Goal: Connect with others: Connect with others

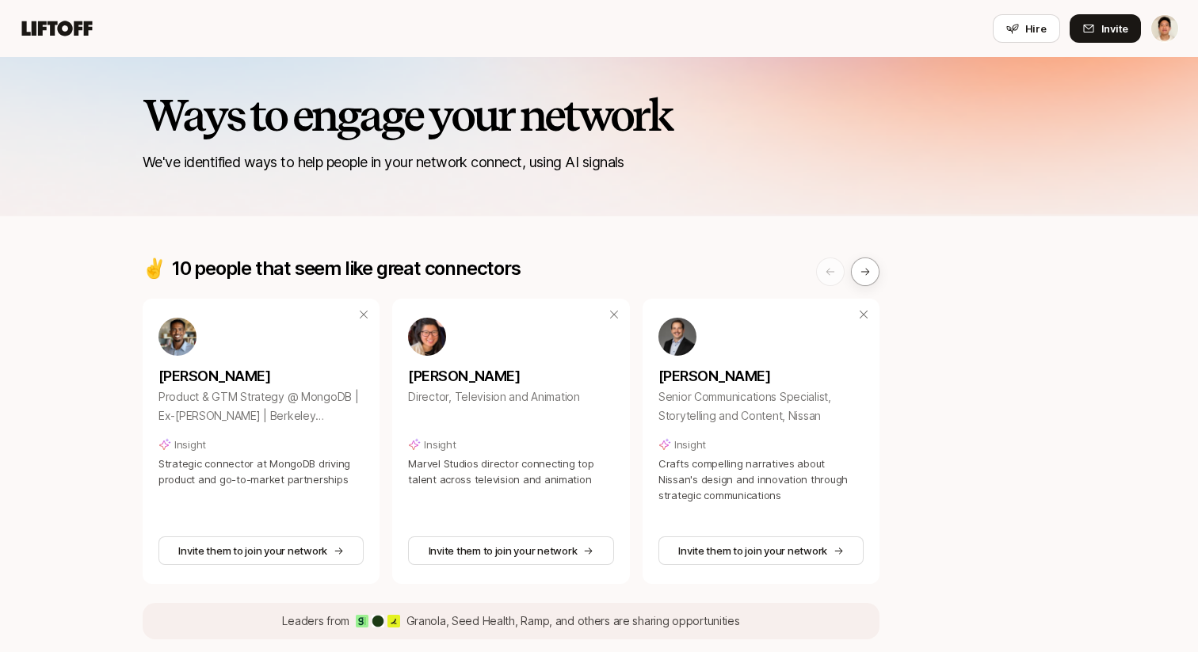
scroll to position [169, 0]
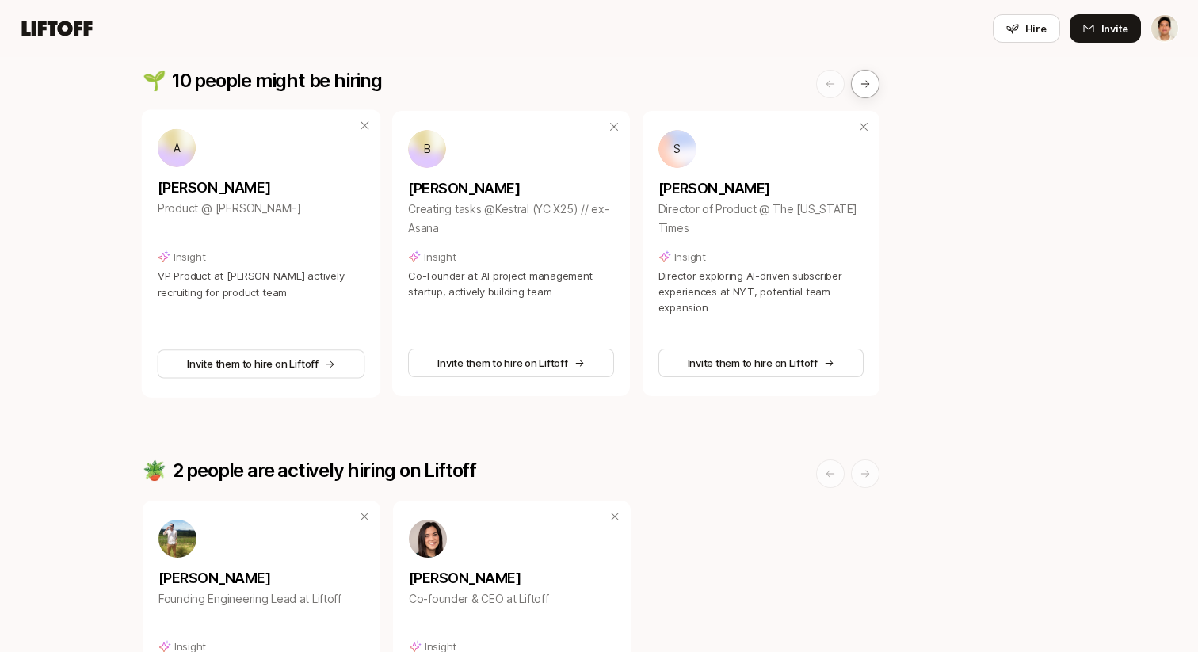
scroll to position [1042, 0]
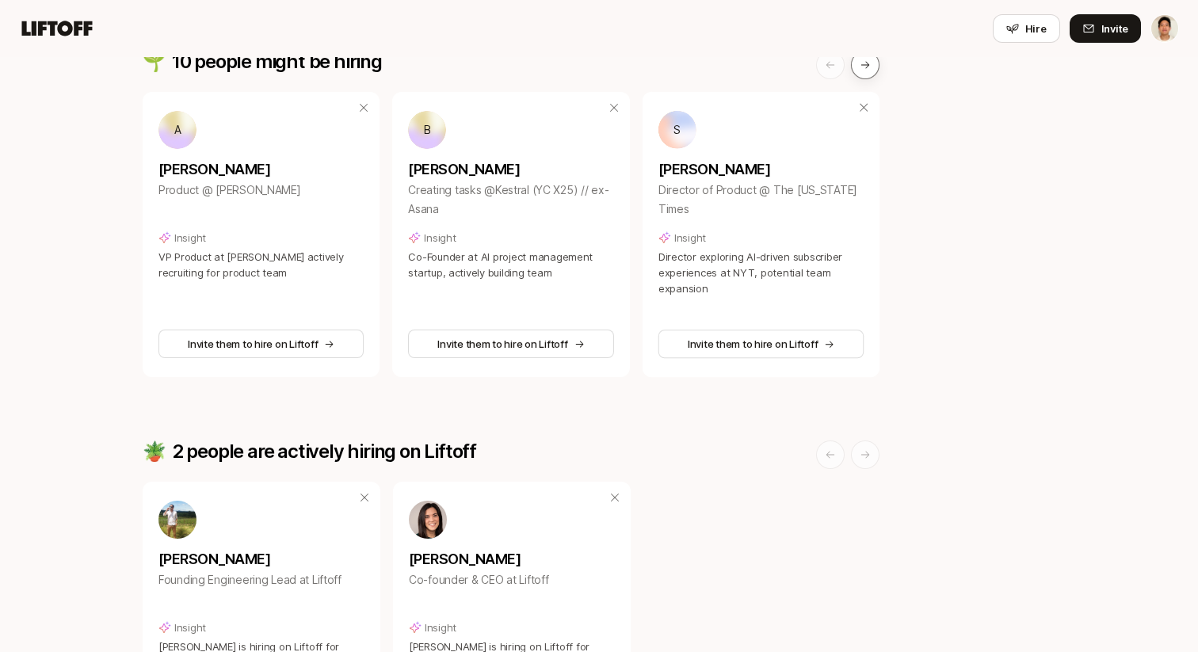
click at [864, 67] on icon at bounding box center [865, 64] width 11 height 11
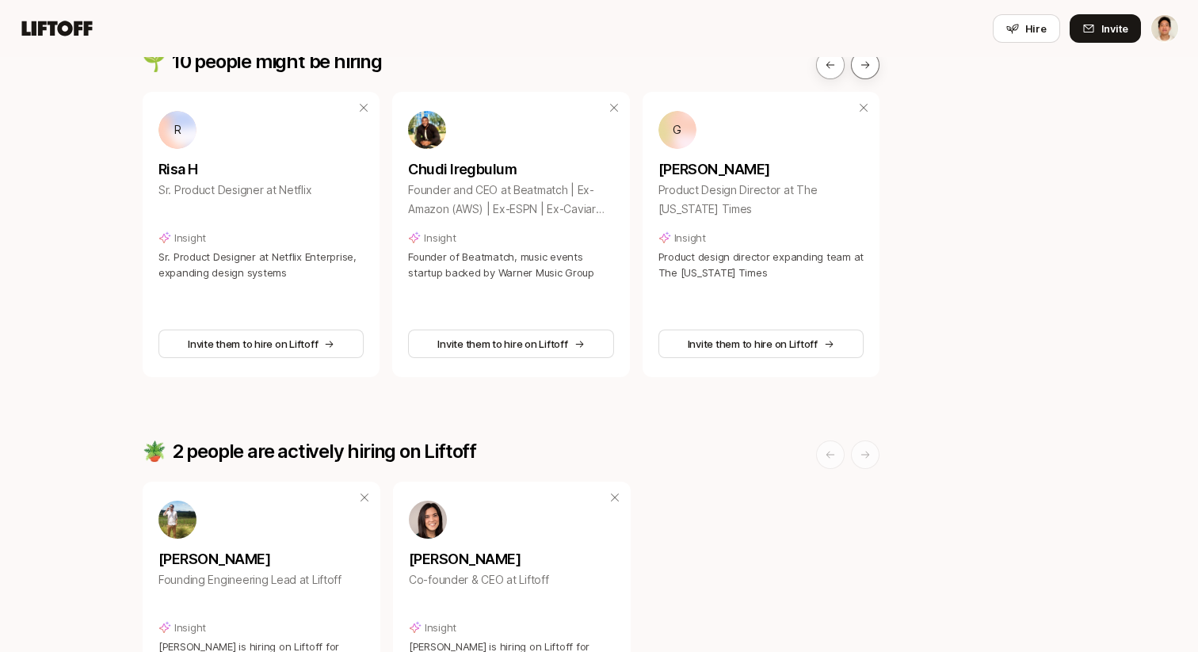
click at [864, 67] on icon at bounding box center [865, 64] width 11 height 11
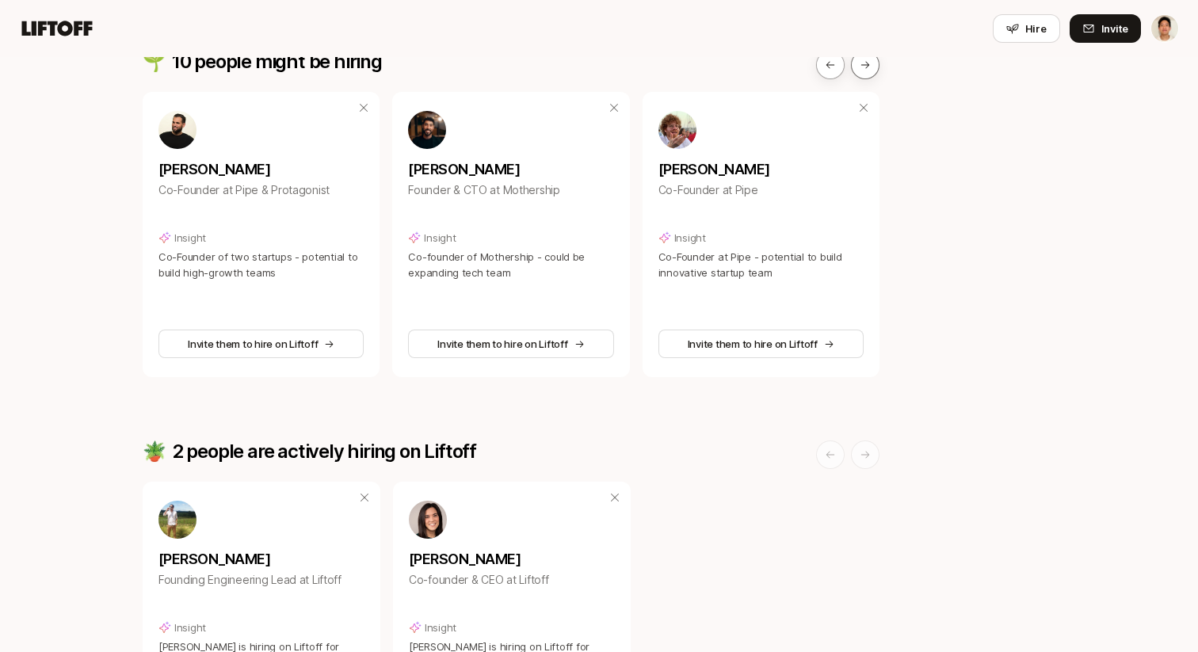
click at [864, 67] on icon at bounding box center [865, 64] width 11 height 11
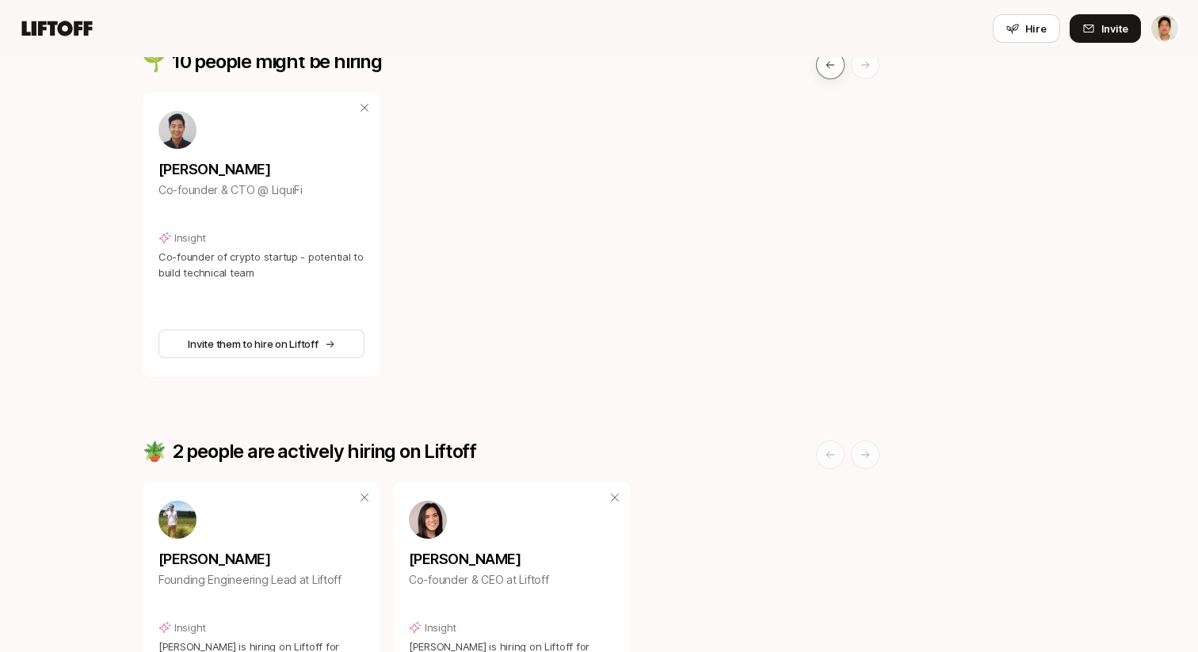
click at [831, 66] on icon at bounding box center [830, 64] width 11 height 11
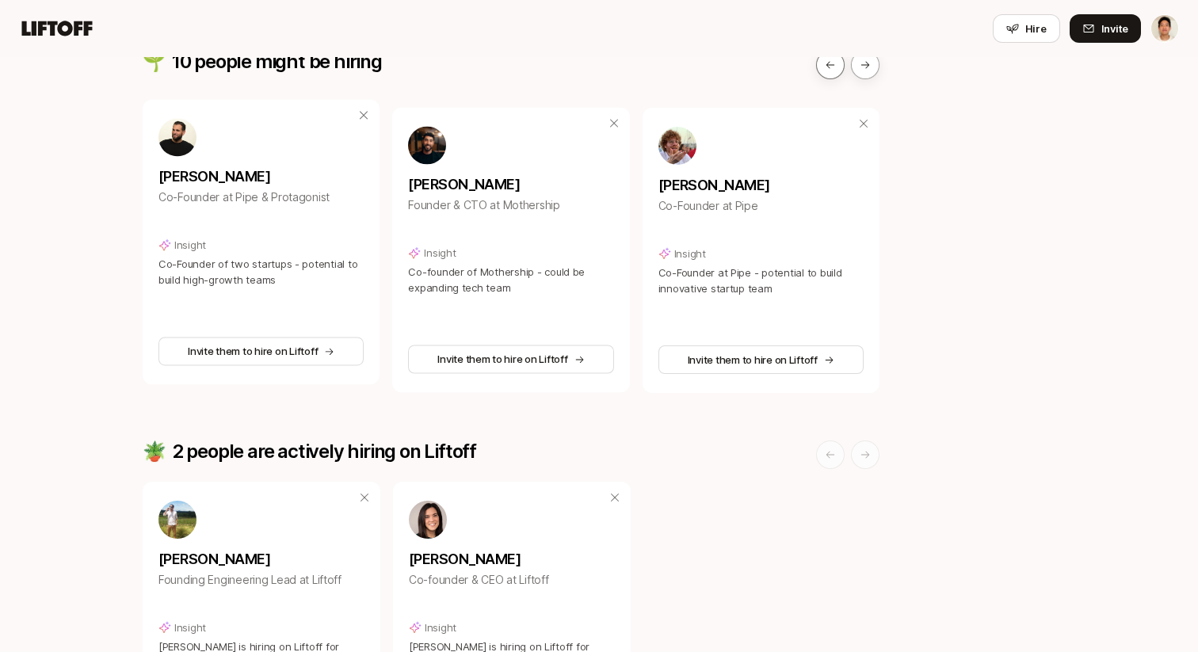
click at [831, 66] on icon at bounding box center [830, 64] width 11 height 11
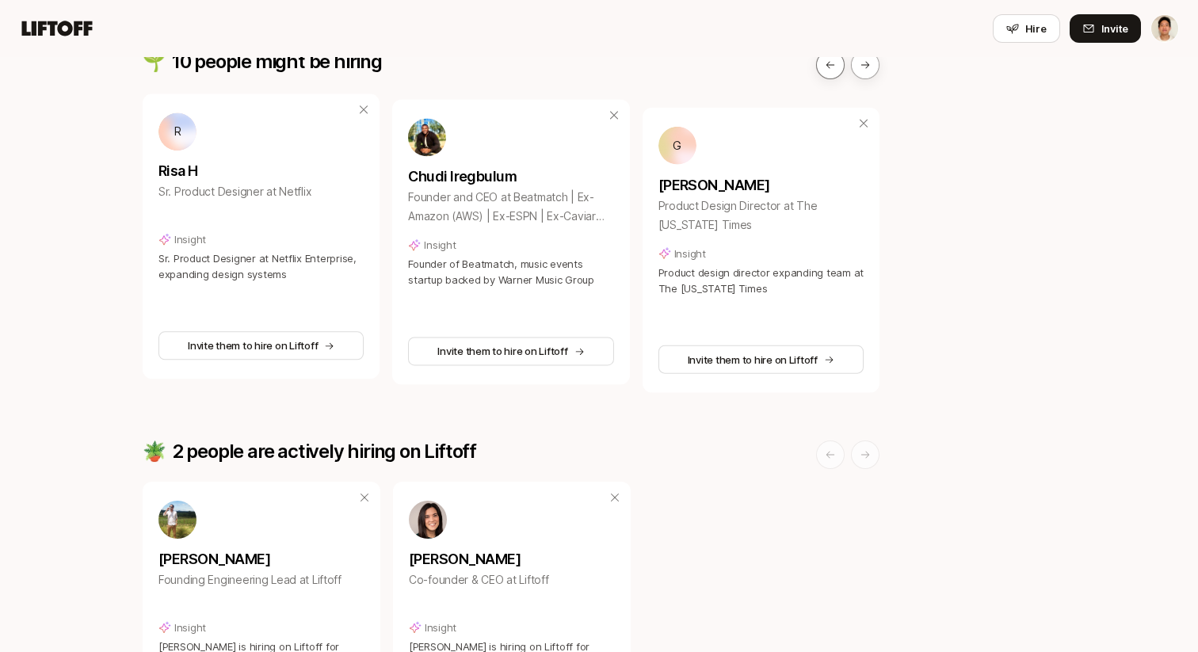
click at [831, 66] on icon at bounding box center [830, 64] width 11 height 11
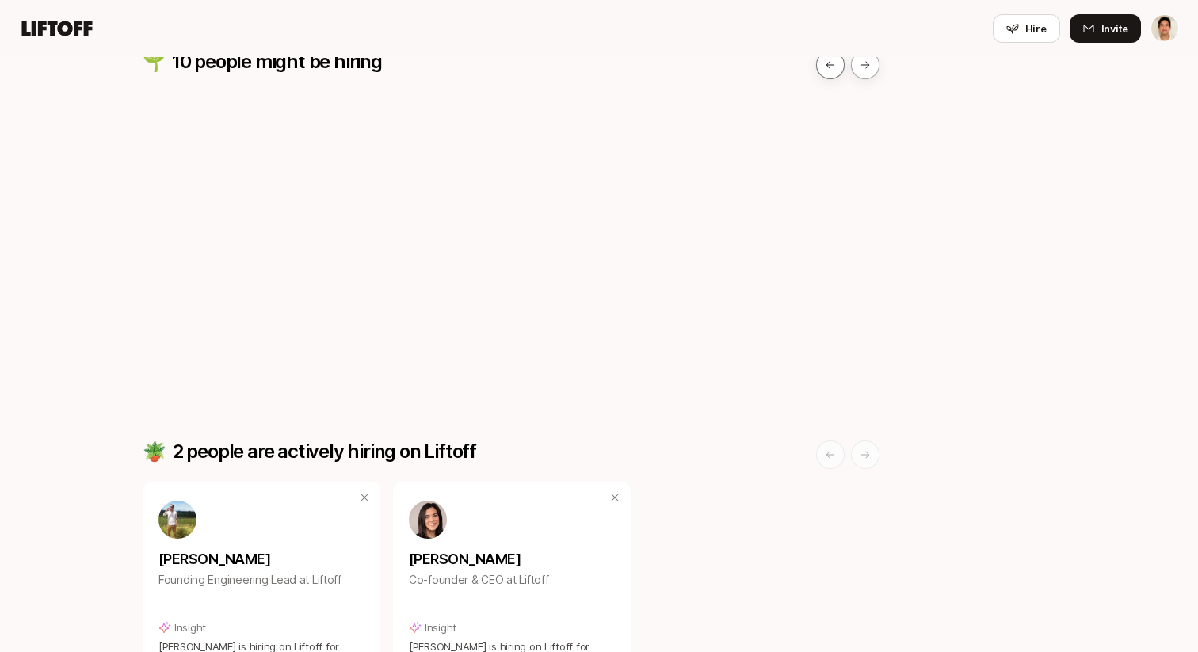
click at [831, 66] on icon at bounding box center [830, 64] width 11 height 11
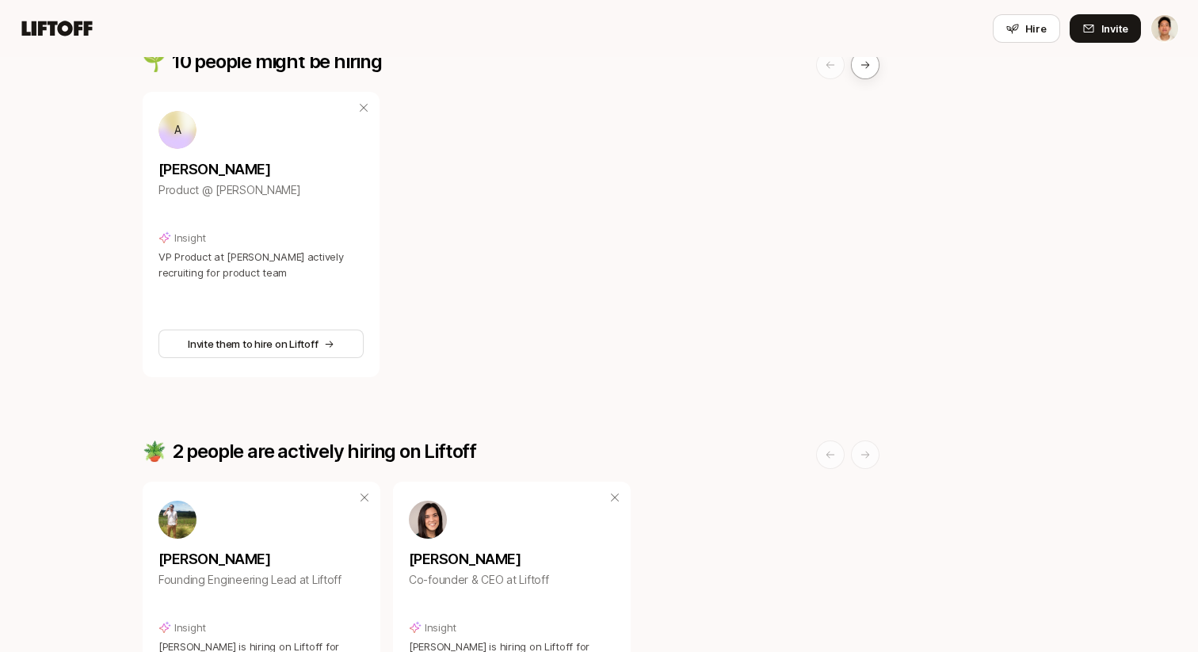
click at [831, 66] on icon at bounding box center [830, 64] width 11 height 11
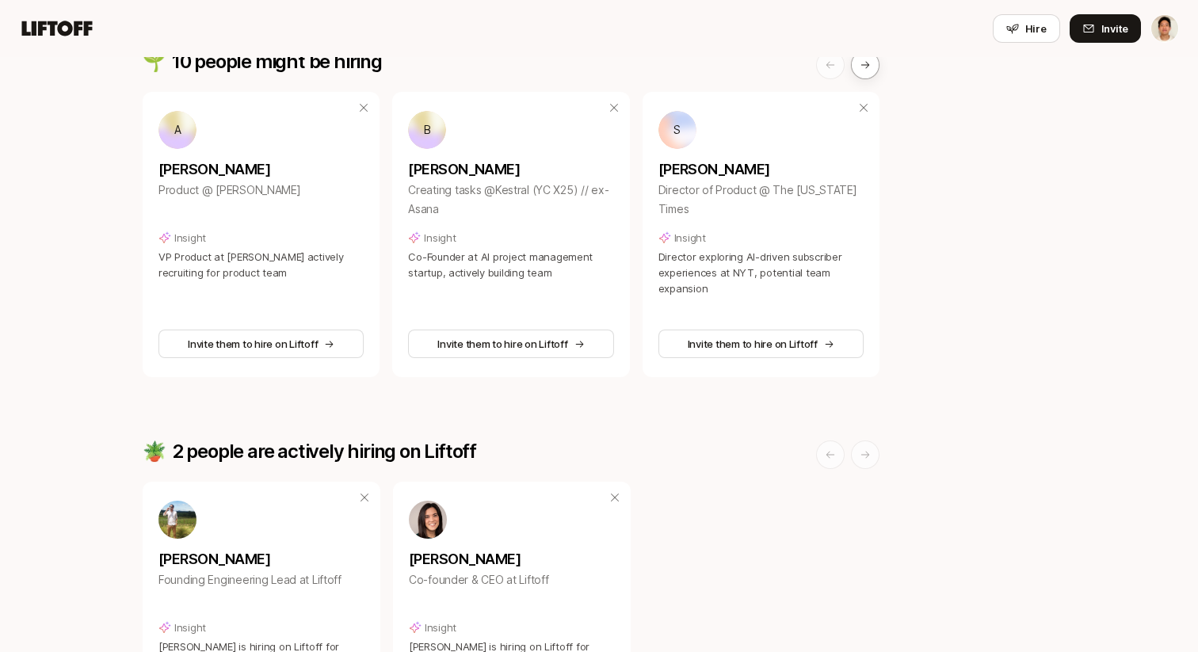
click at [831, 66] on icon at bounding box center [830, 64] width 11 height 11
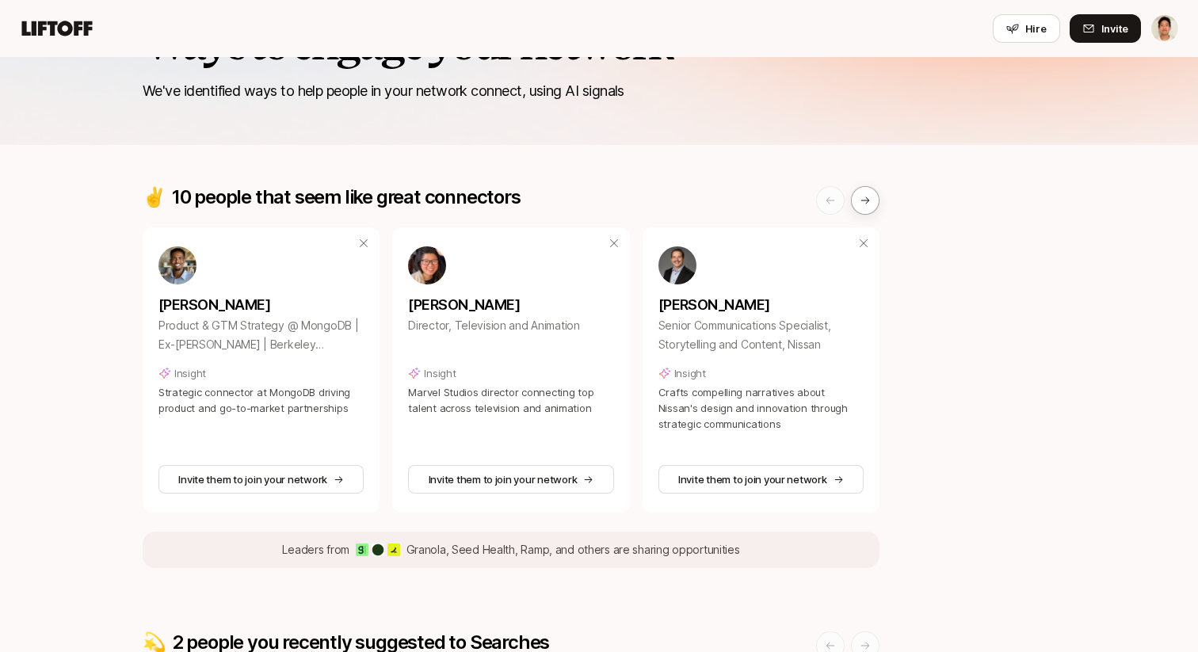
scroll to position [0, 0]
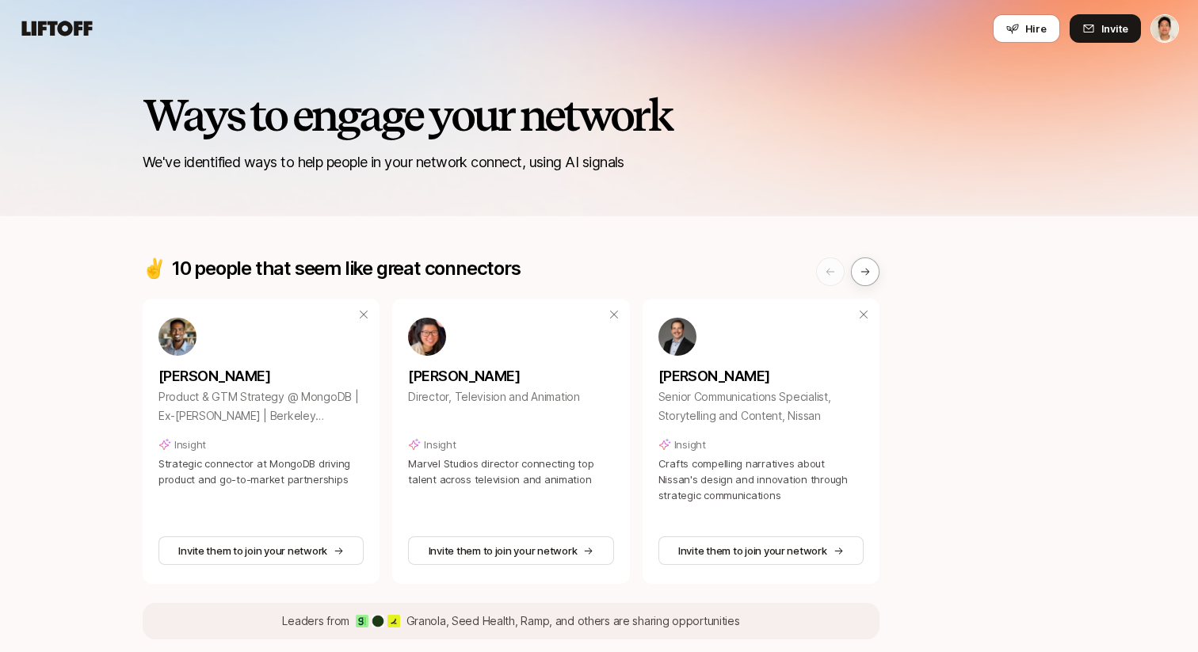
click at [66, 24] on icon at bounding box center [57, 28] width 71 height 15
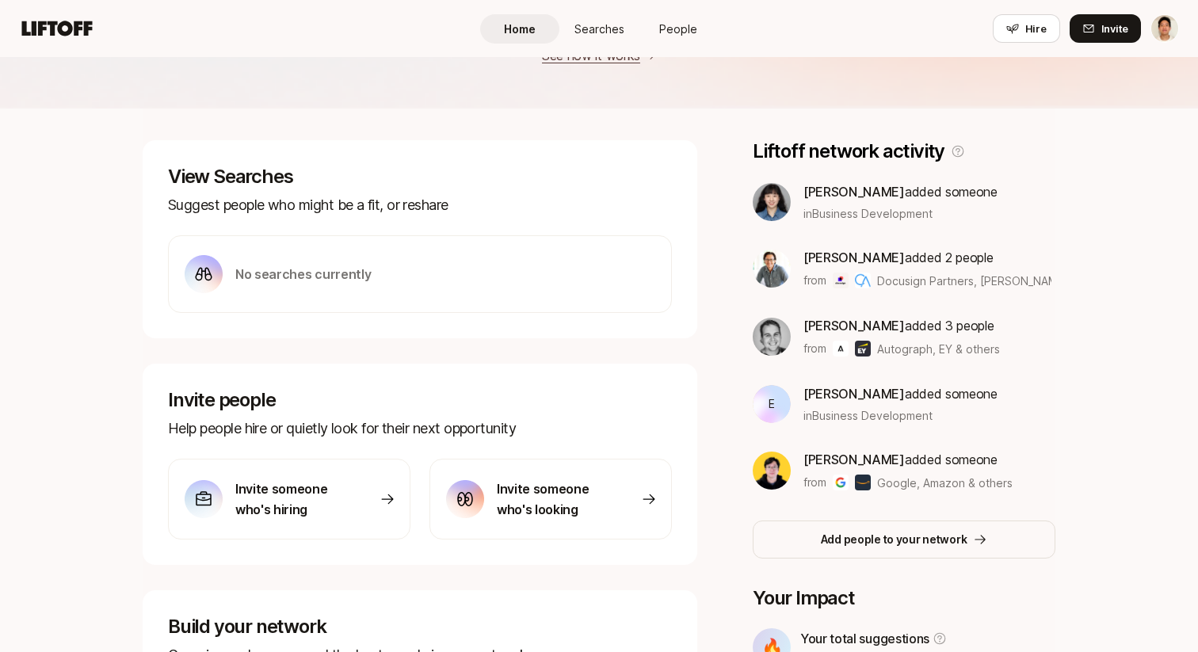
scroll to position [402, 0]
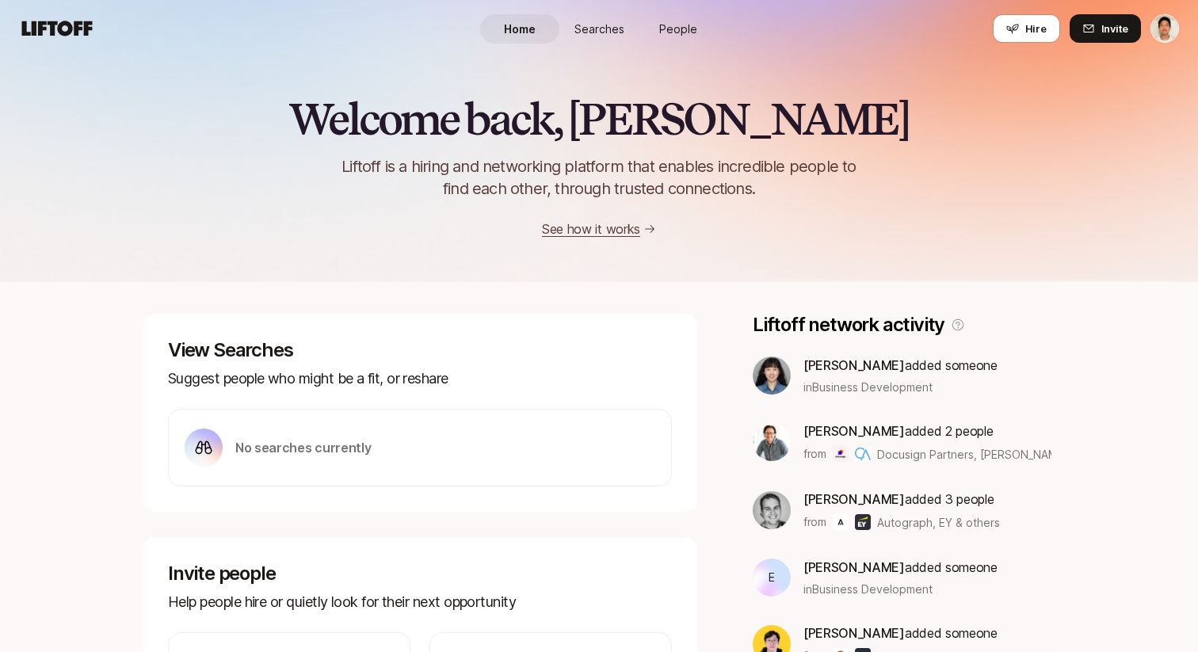
click at [673, 31] on span "People" at bounding box center [678, 29] width 38 height 17
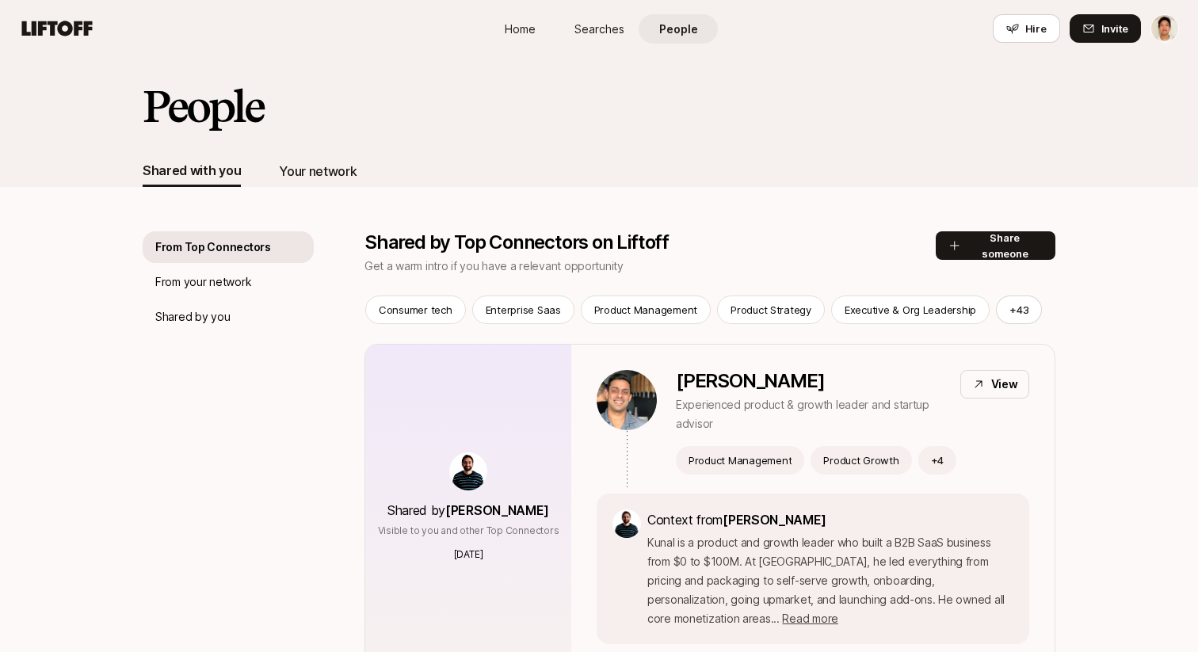
click at [299, 170] on div "Your network" at bounding box center [318, 171] width 78 height 21
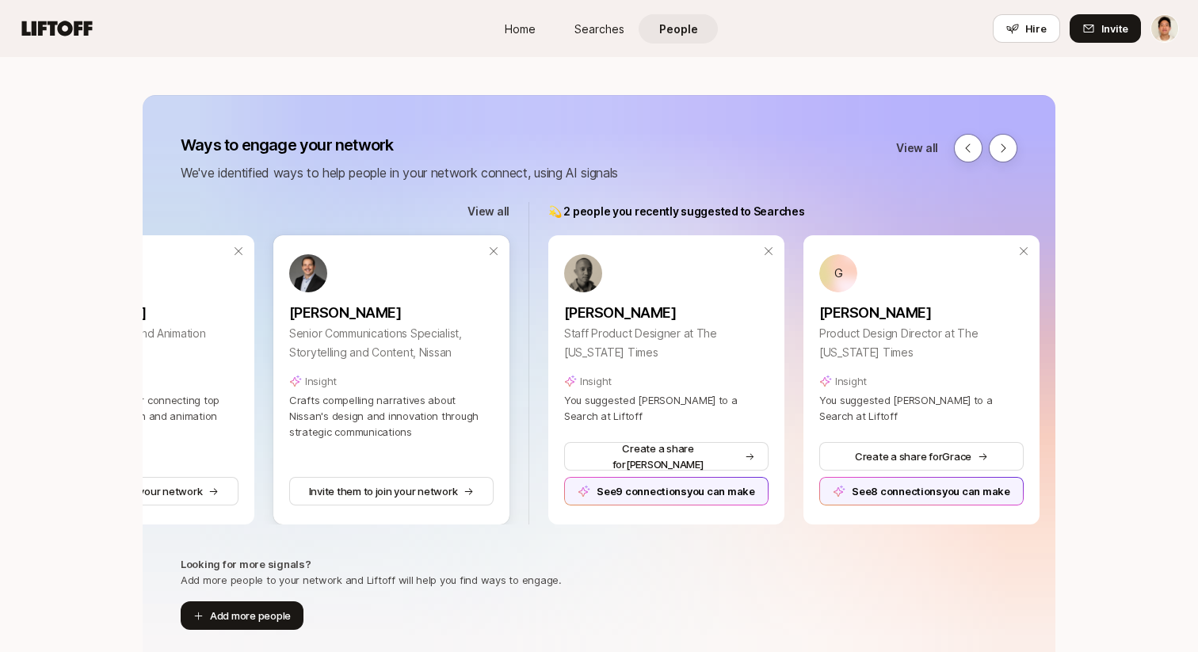
scroll to position [0, 439]
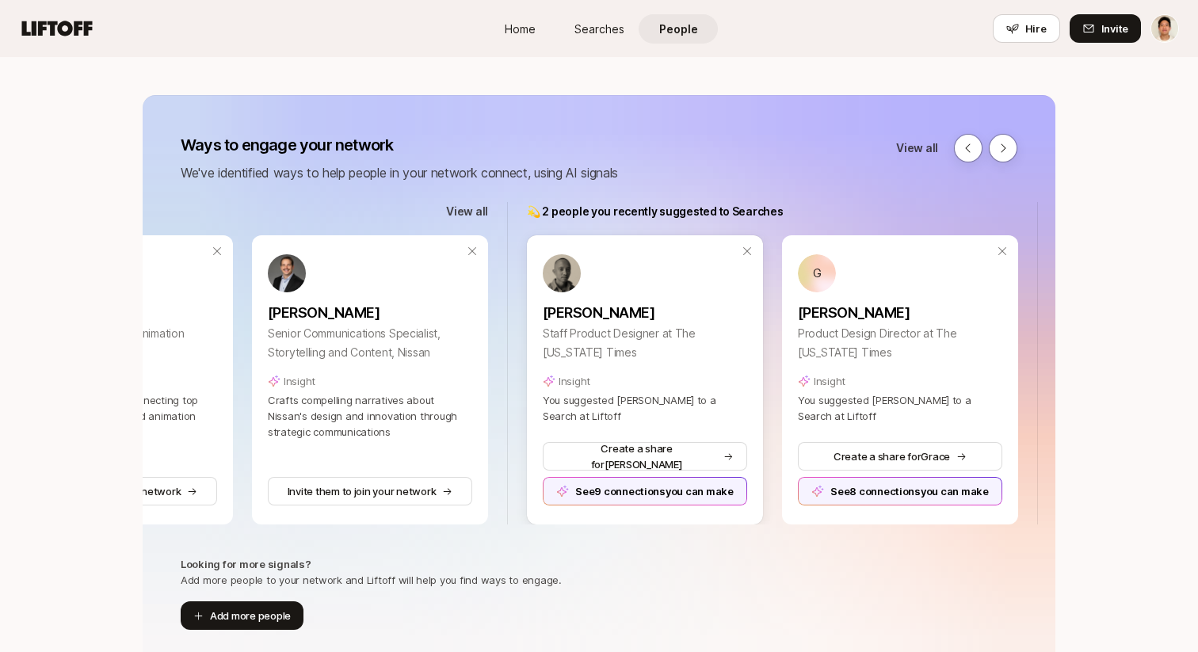
click at [684, 490] on div "See 9 connections you can make" at bounding box center [645, 491] width 204 height 29
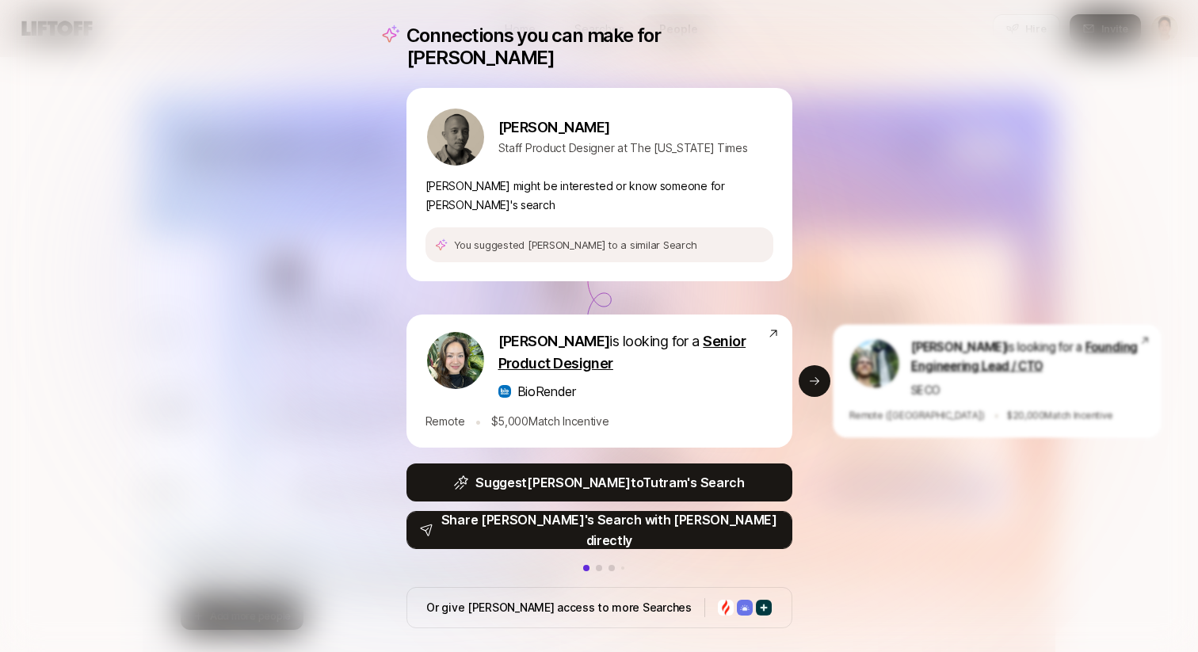
click at [581, 509] on p "Share Tutram's Search with Rimar directly" at bounding box center [609, 529] width 338 height 41
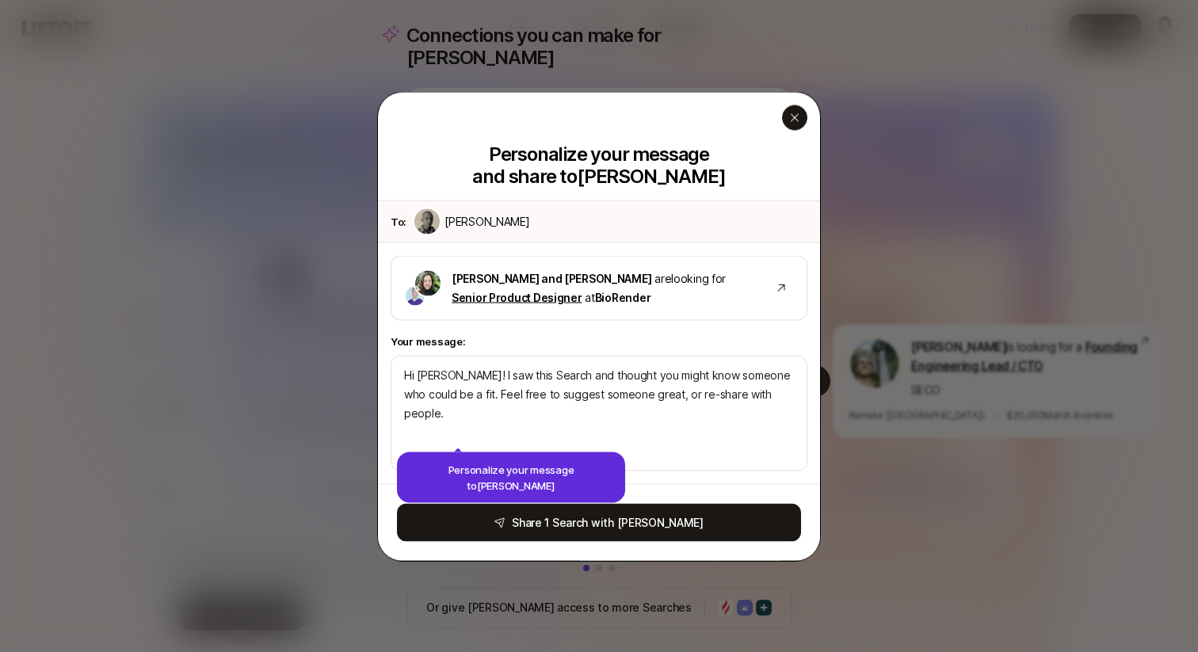
click at [801, 125] on div "button" at bounding box center [794, 117] width 25 height 25
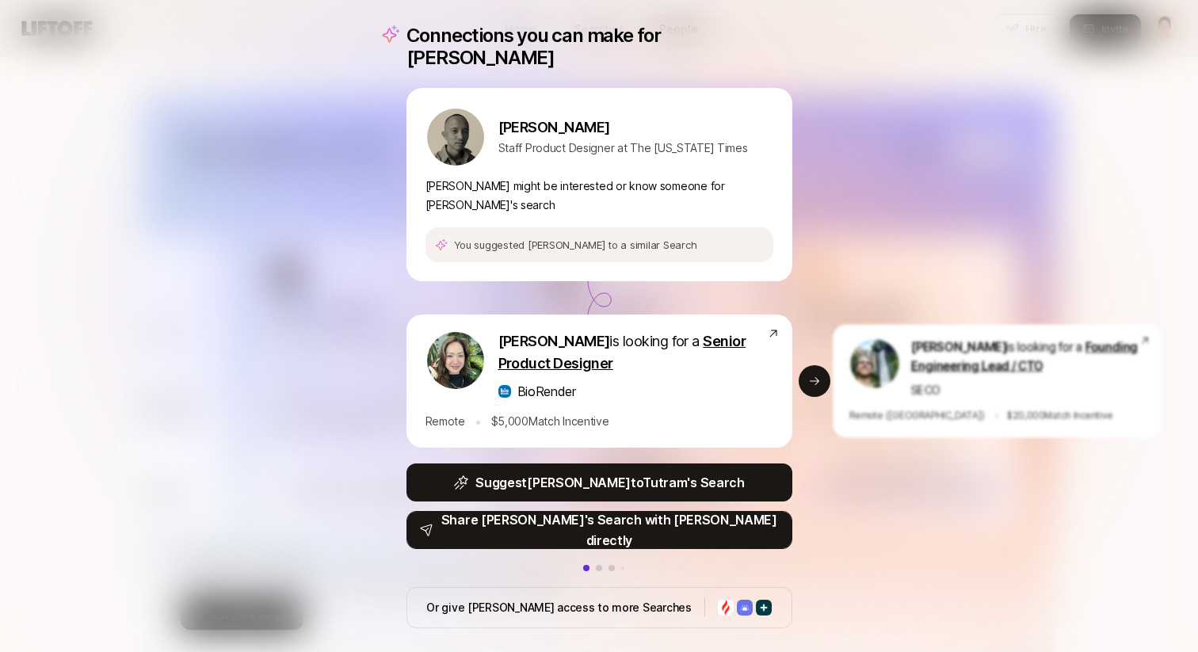
click at [688, 511] on p "Share Tutram's Search with Rimar directly" at bounding box center [609, 529] width 338 height 41
type textarea "x"
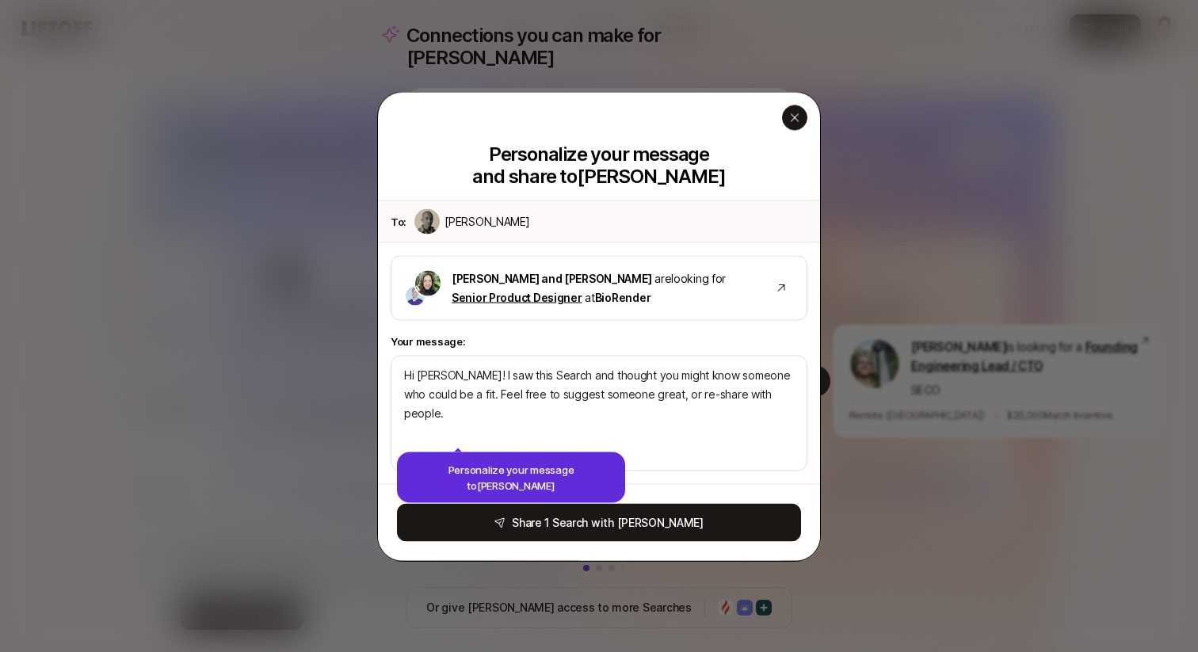
click at [803, 123] on div "button" at bounding box center [794, 117] width 25 height 25
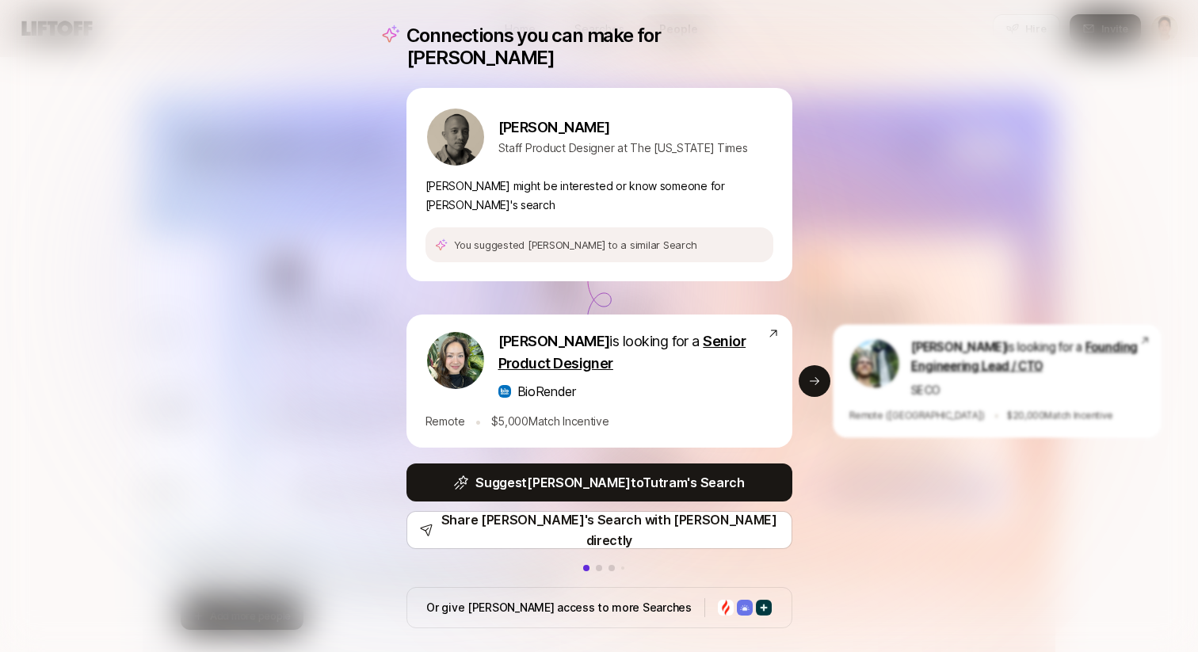
click at [604, 598] on p "Or give Rimar access to more Searches" at bounding box center [558, 607] width 265 height 19
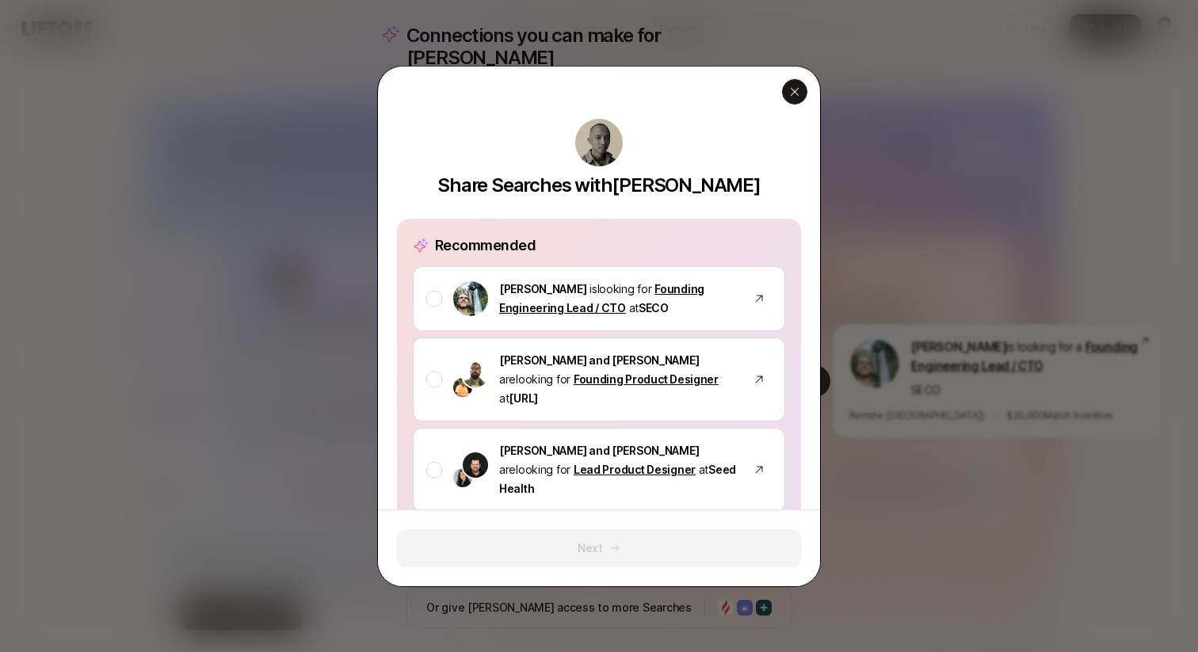
click at [794, 93] on icon "button" at bounding box center [794, 91] width 13 height 13
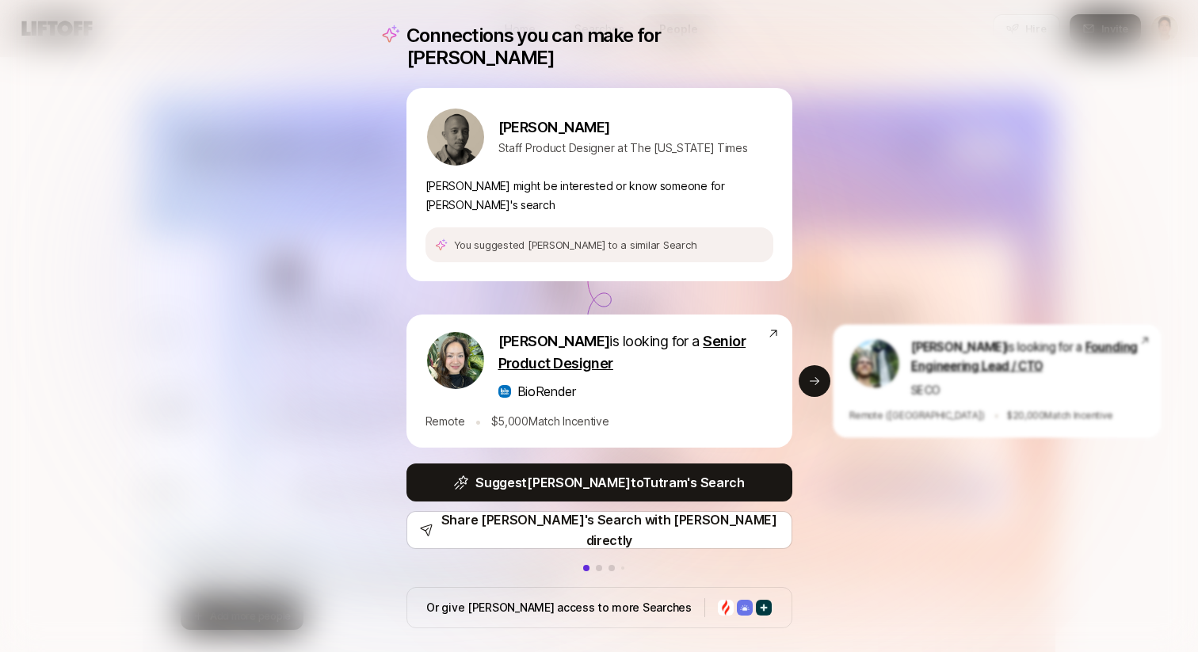
click at [848, 161] on div "Connections you can make for Rimar Rimar Villaseñor Staff Product Designer at T…" at bounding box center [599, 326] width 1198 height 652
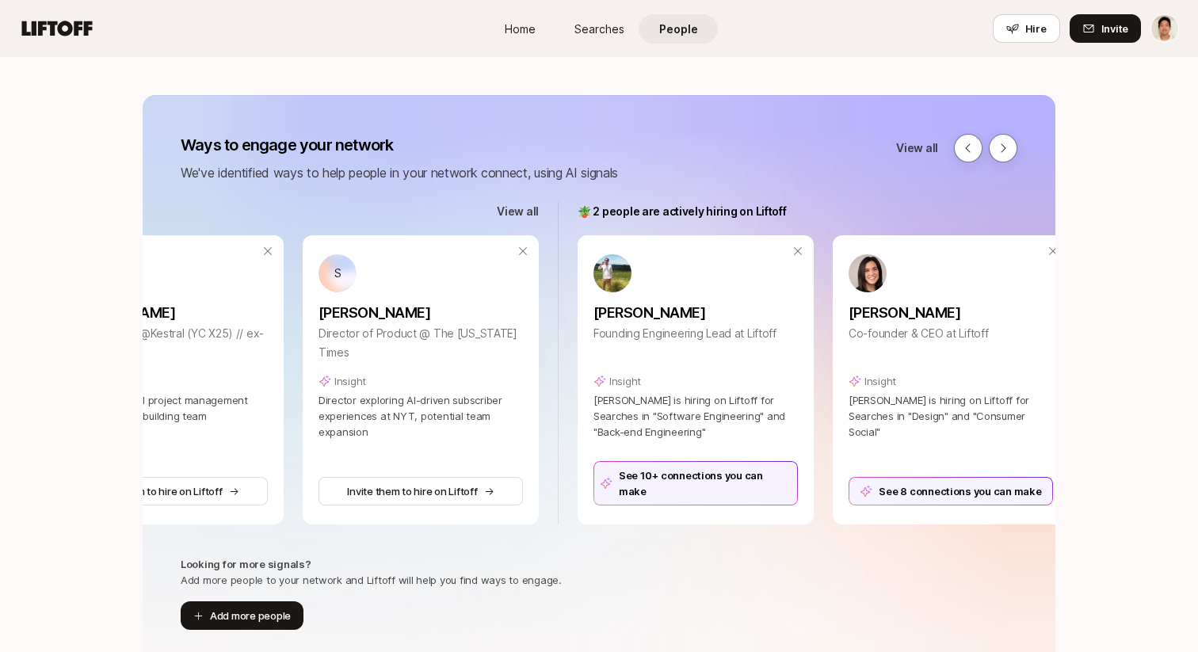
scroll to position [0, 1705]
click at [670, 486] on div "See 10+ connections you can make" at bounding box center [694, 483] width 204 height 44
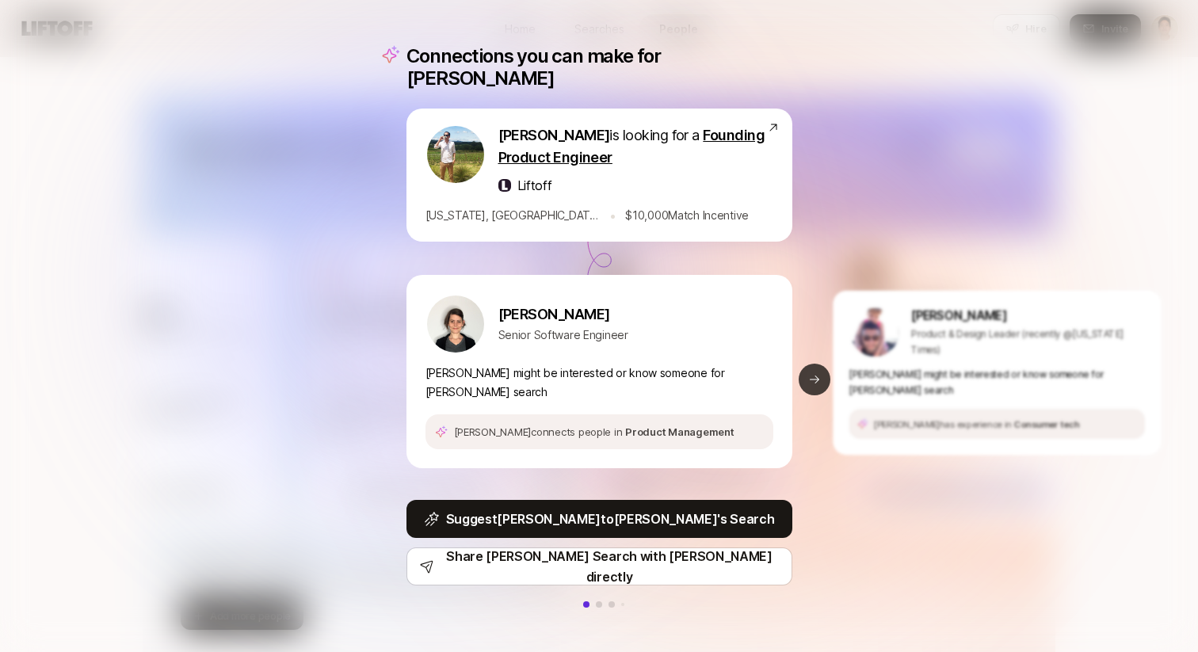
click at [814, 376] on button "Next slide" at bounding box center [815, 380] width 32 height 32
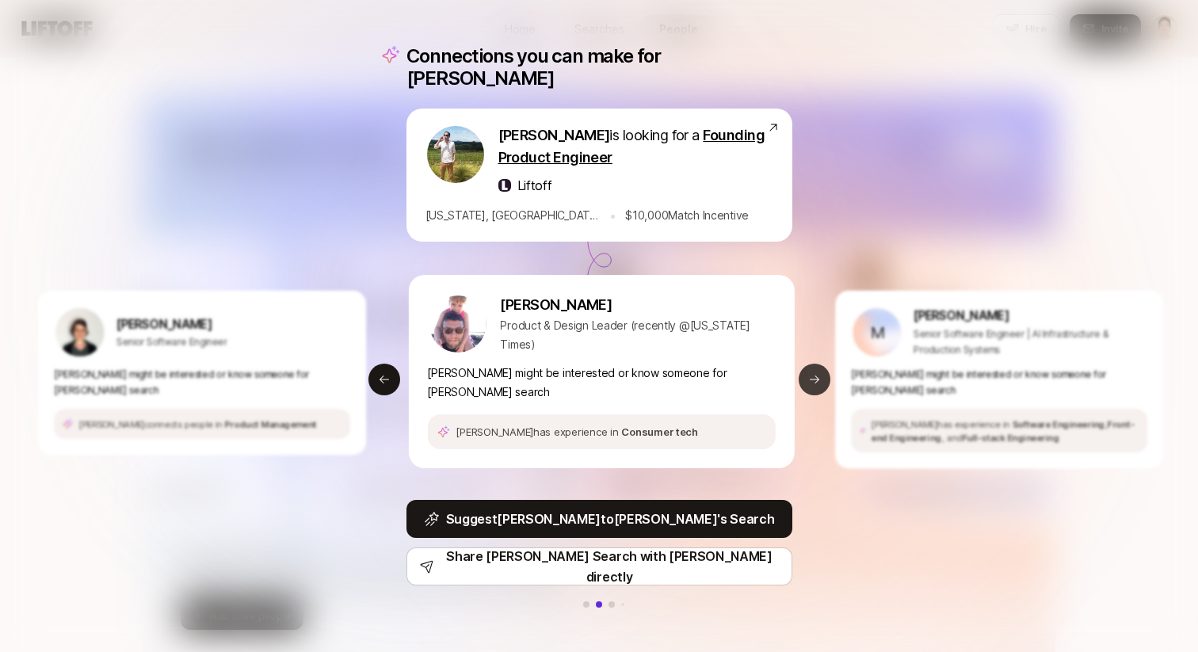
click at [814, 376] on button "Next slide" at bounding box center [815, 380] width 32 height 32
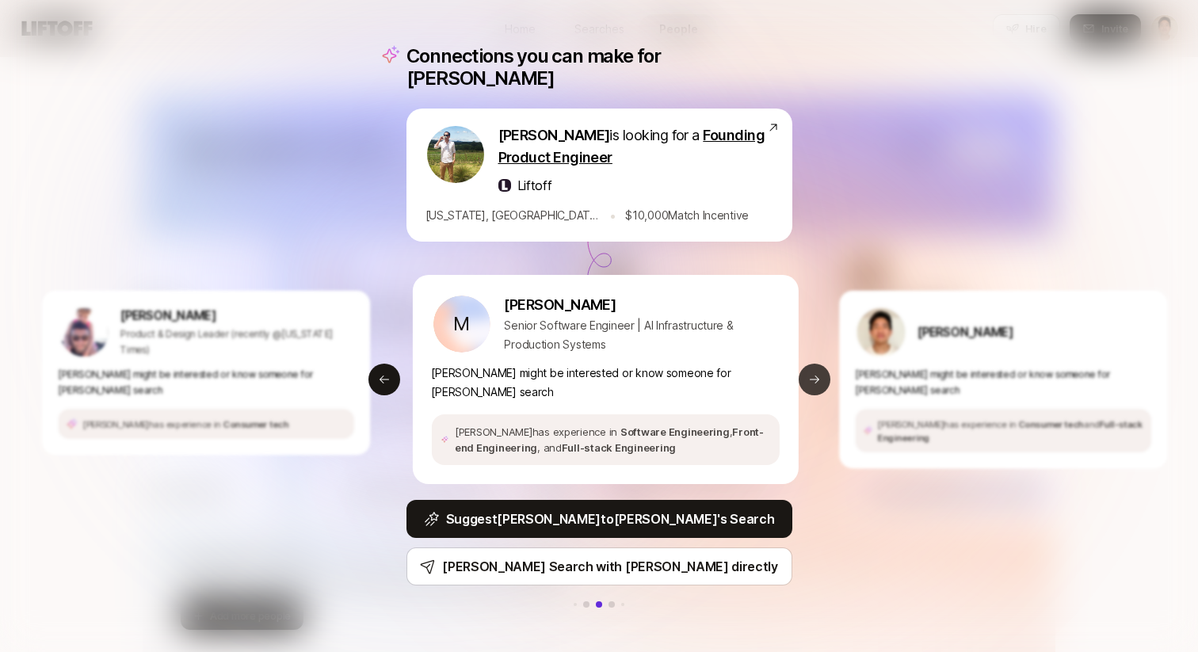
click at [814, 376] on button "Next slide" at bounding box center [815, 380] width 32 height 32
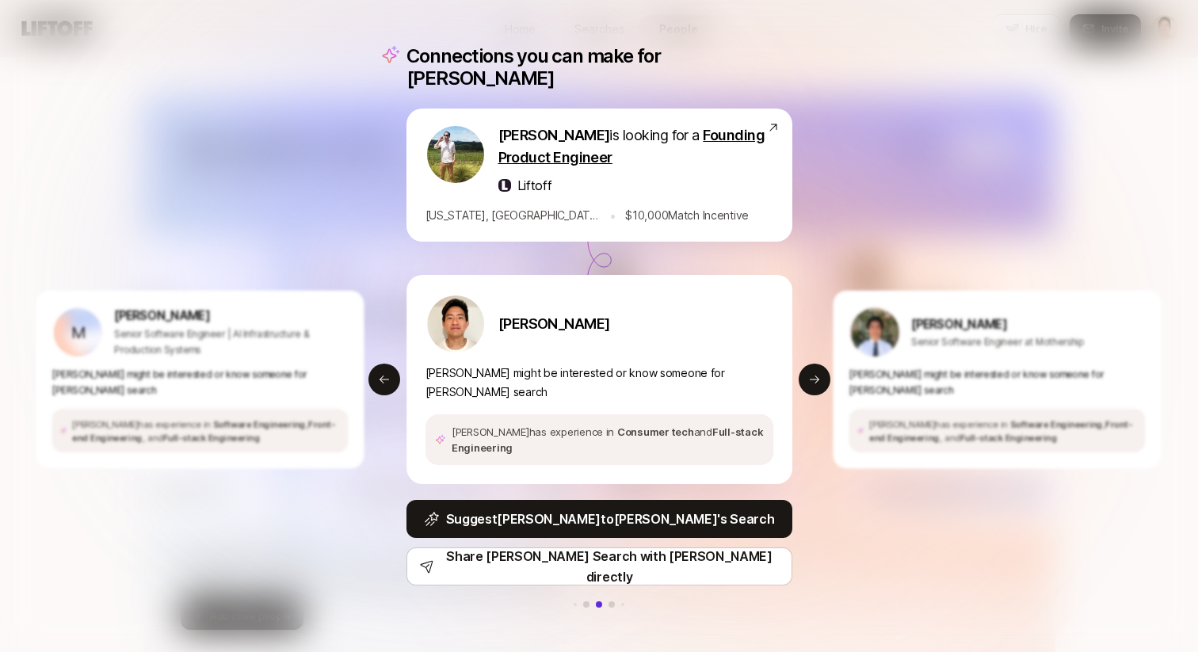
click at [870, 146] on div "Connections you can make for Tyler Tyler Kieft is looking for a Founding Produc…" at bounding box center [599, 326] width 1198 height 652
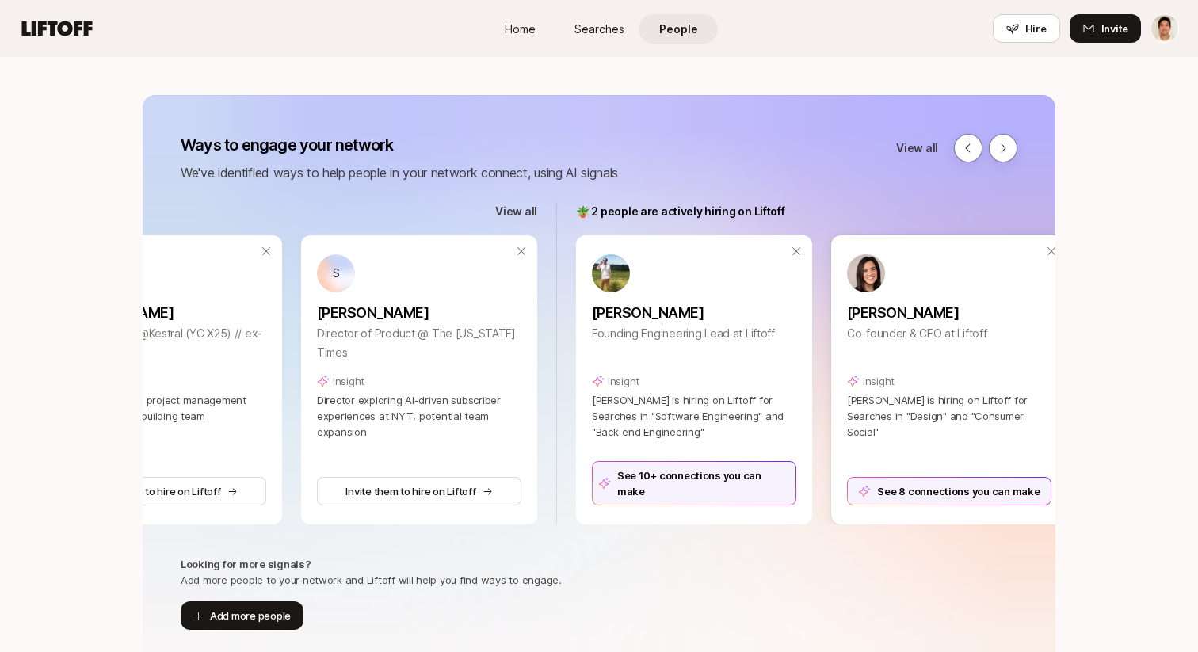
click at [901, 494] on div "See 8 connections you can make" at bounding box center [949, 491] width 204 height 29
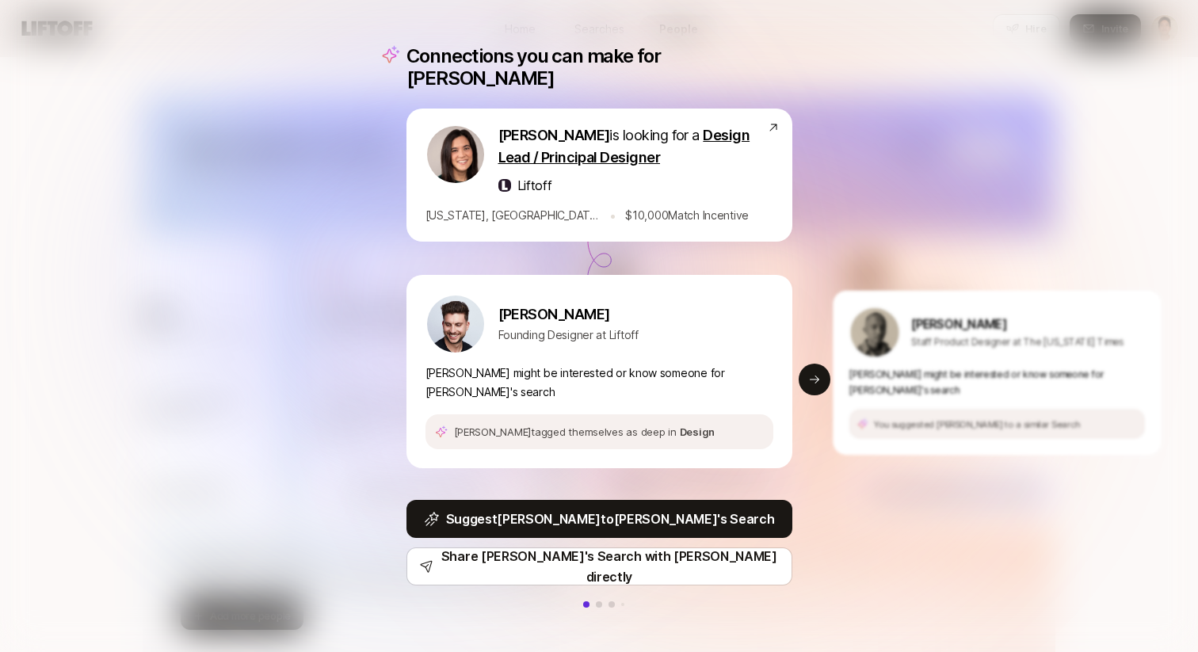
click at [810, 384] on div "Connections you can make for Eleanor Eleanor Morgan is looking for a Design Lea…" at bounding box center [599, 326] width 424 height 600
click at [810, 373] on icon at bounding box center [814, 379] width 13 height 13
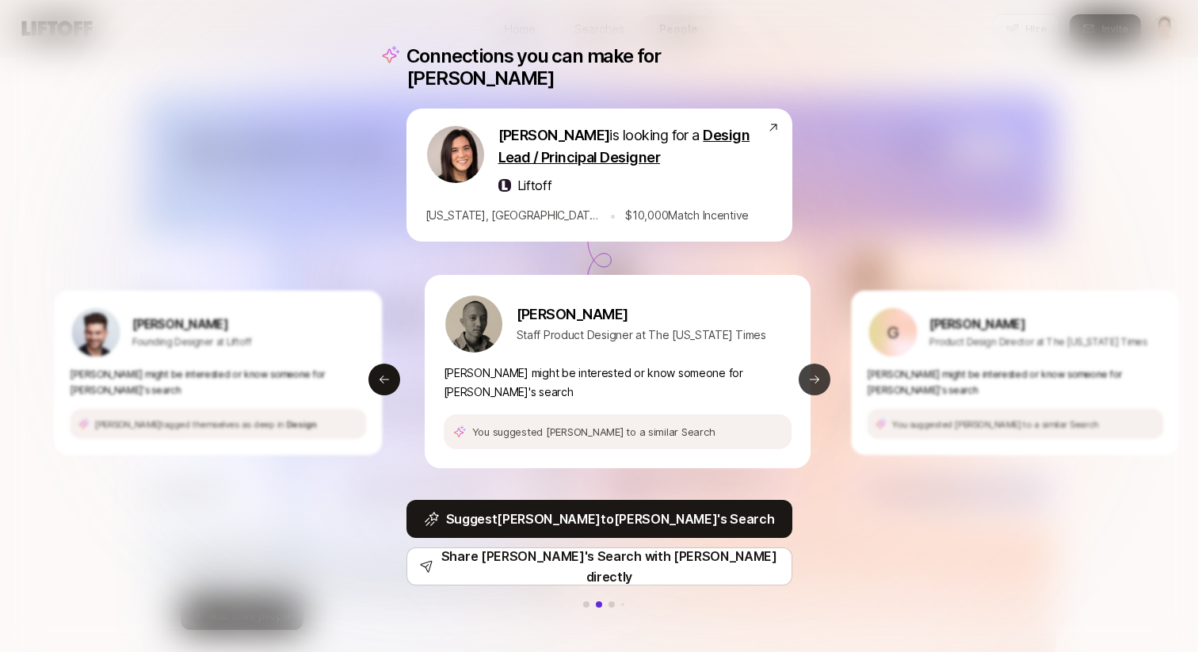
click at [810, 373] on icon at bounding box center [814, 379] width 13 height 13
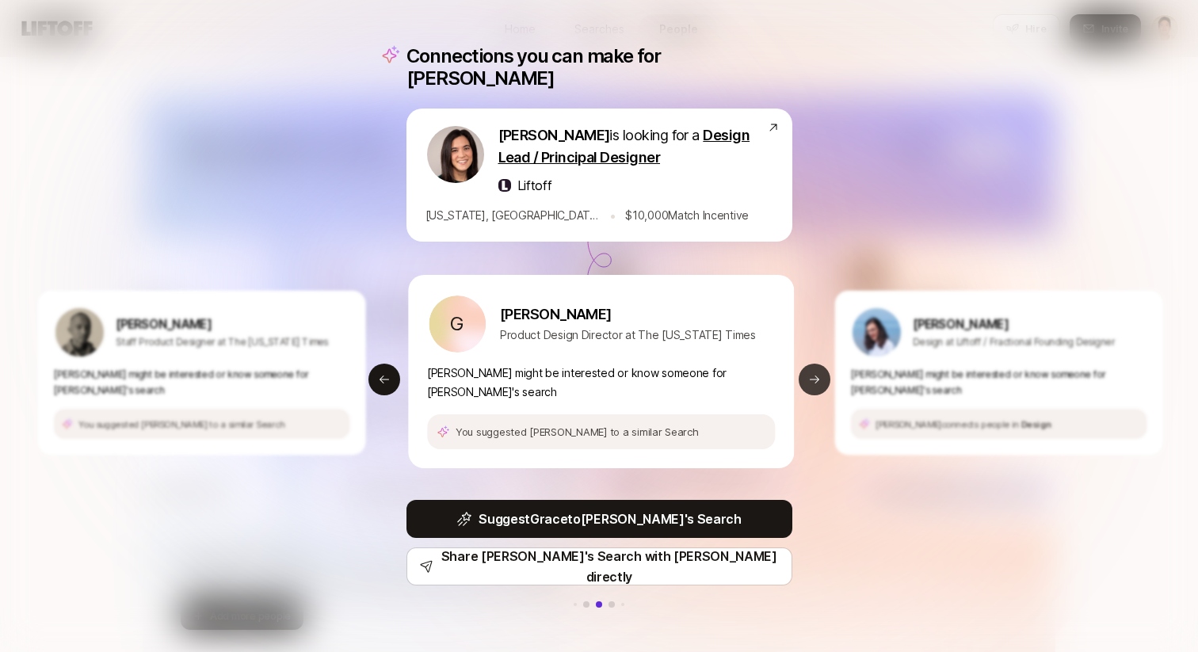
click at [810, 373] on icon at bounding box center [814, 379] width 13 height 13
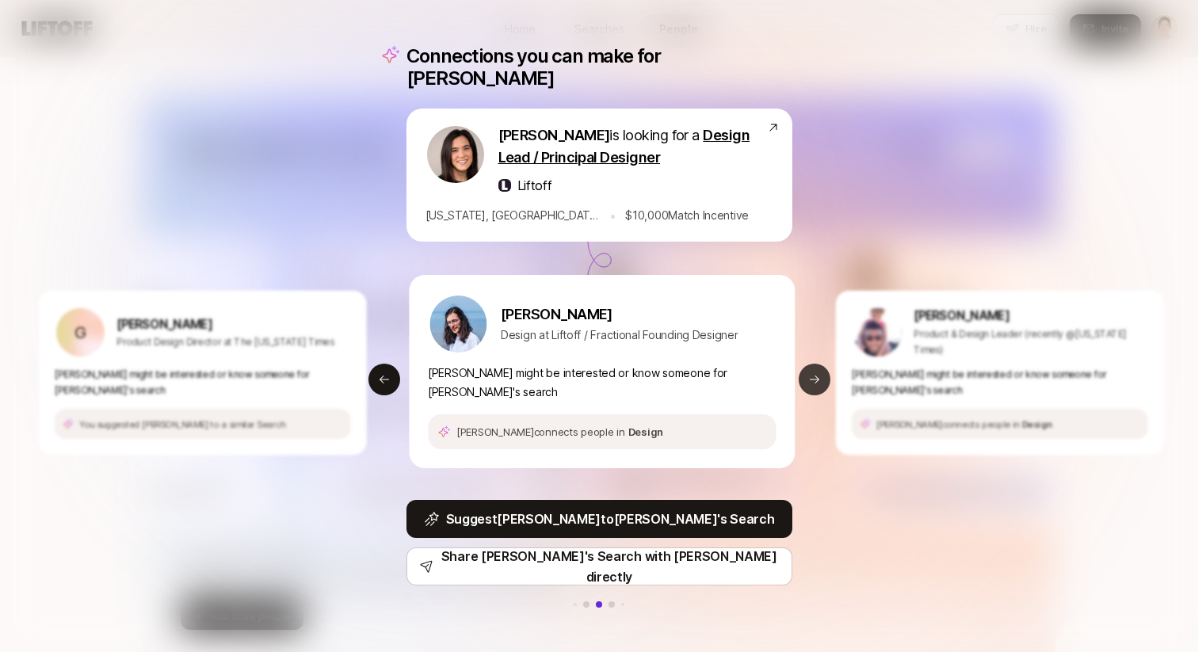
click at [810, 373] on icon at bounding box center [814, 379] width 13 height 13
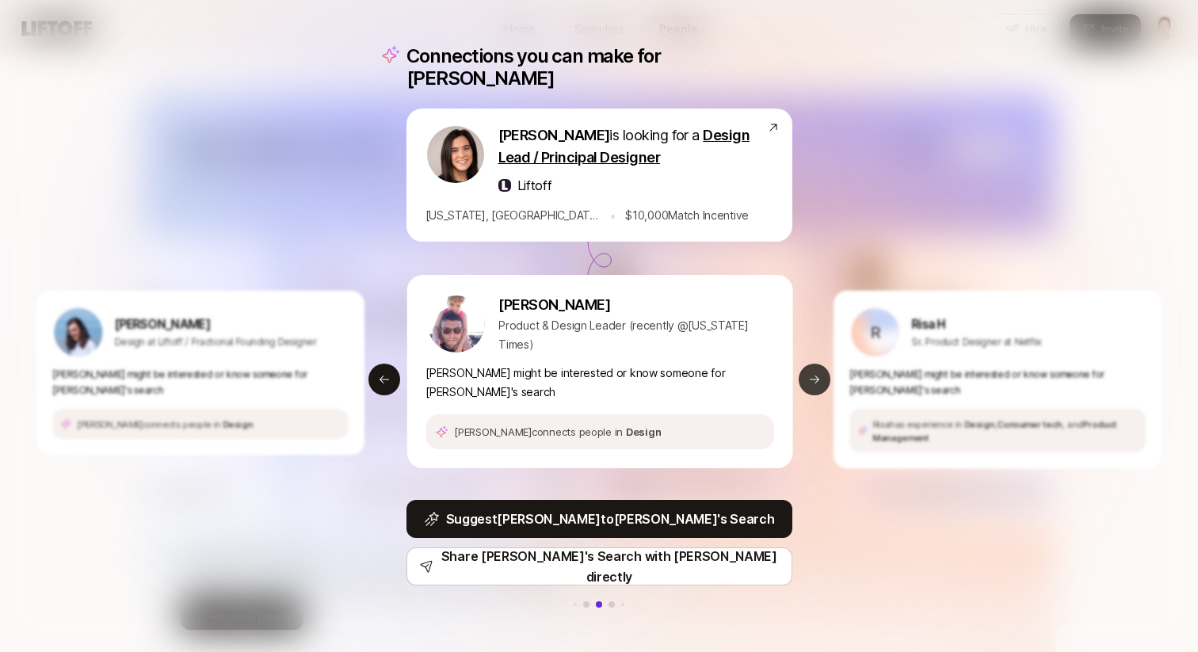
click at [810, 373] on icon at bounding box center [814, 379] width 13 height 13
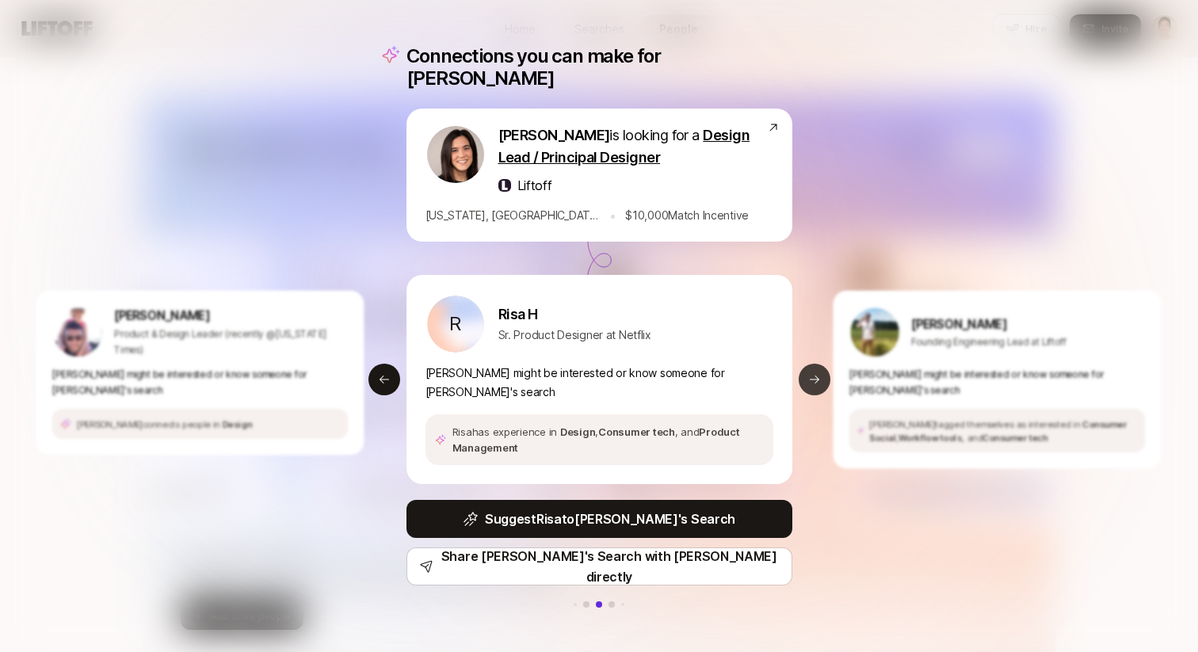
click at [810, 373] on icon at bounding box center [814, 379] width 13 height 13
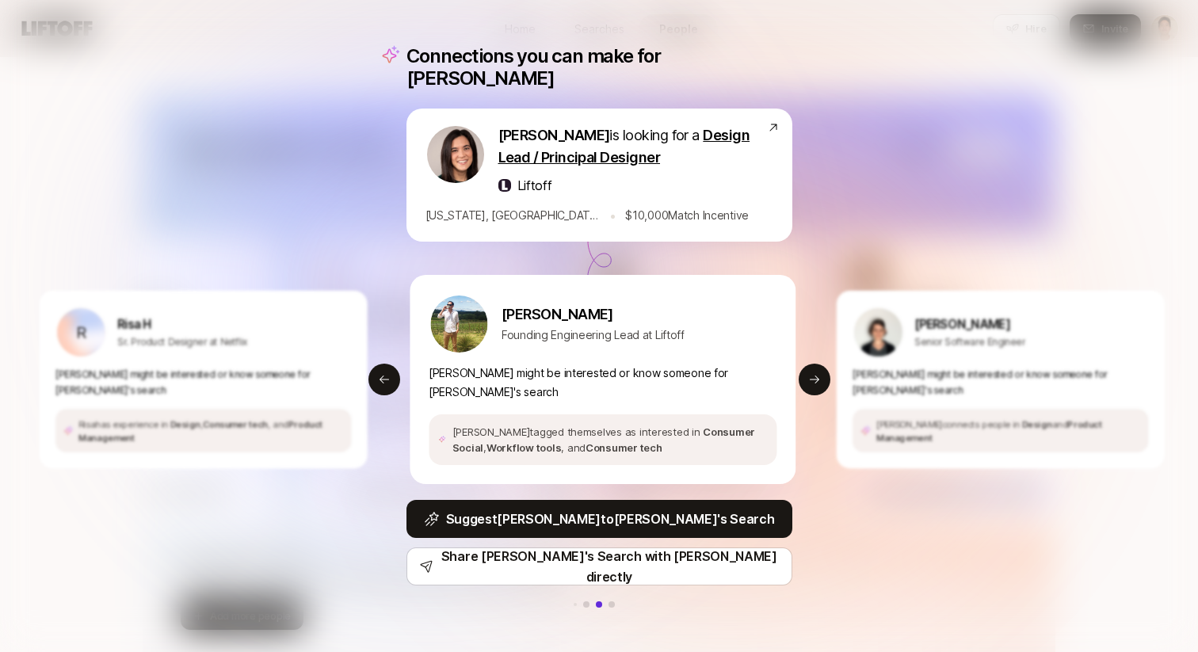
click at [828, 206] on div "Connections you can make for Eleanor Eleanor Morgan is looking for a Design Lea…" at bounding box center [599, 326] width 1198 height 652
